Goal: Information Seeking & Learning: Learn about a topic

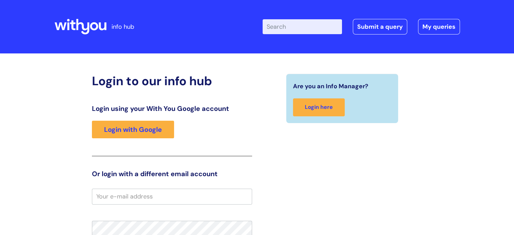
scroll to position [82, 0]
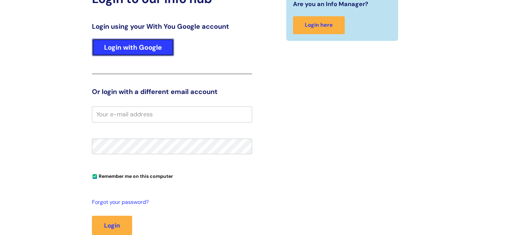
click at [140, 47] on link "Login with Google" at bounding box center [133, 47] width 82 height 18
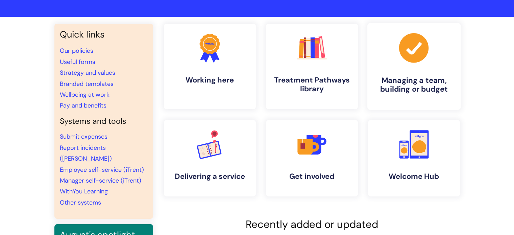
scroll to position [34, 0]
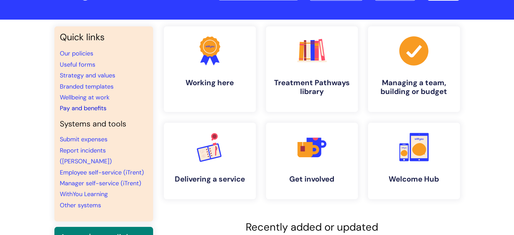
click at [85, 107] on link "Pay and benefits" at bounding box center [83, 108] width 47 height 8
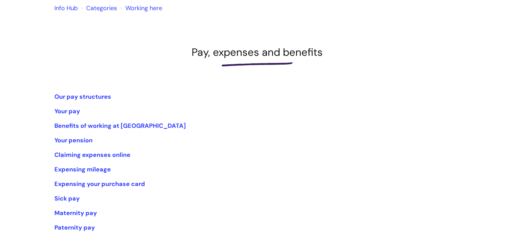
scroll to position [78, 0]
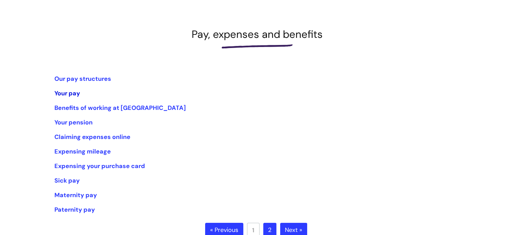
click at [66, 93] on link "Your pay" at bounding box center [67, 93] width 26 height 8
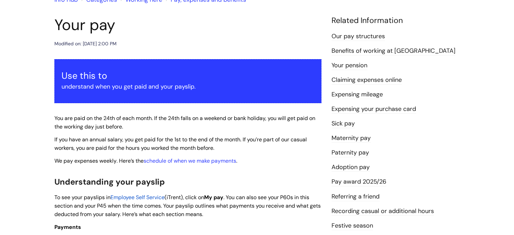
scroll to position [62, 0]
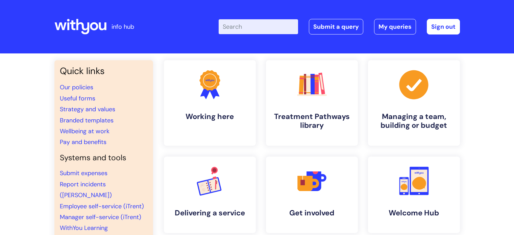
scroll to position [34, 0]
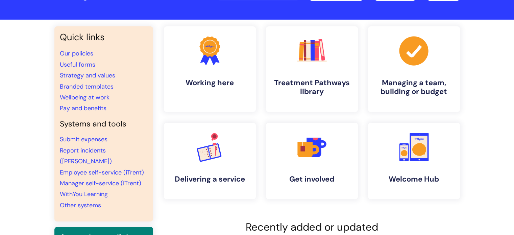
click at [103, 90] on li "Branded templates" at bounding box center [104, 86] width 88 height 11
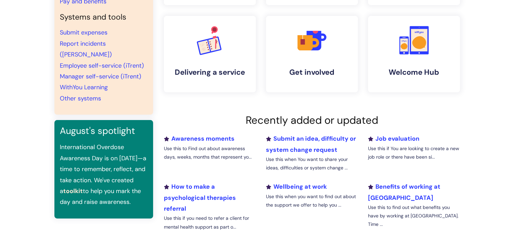
scroll to position [149, 0]
